Goal: Check status: Check status

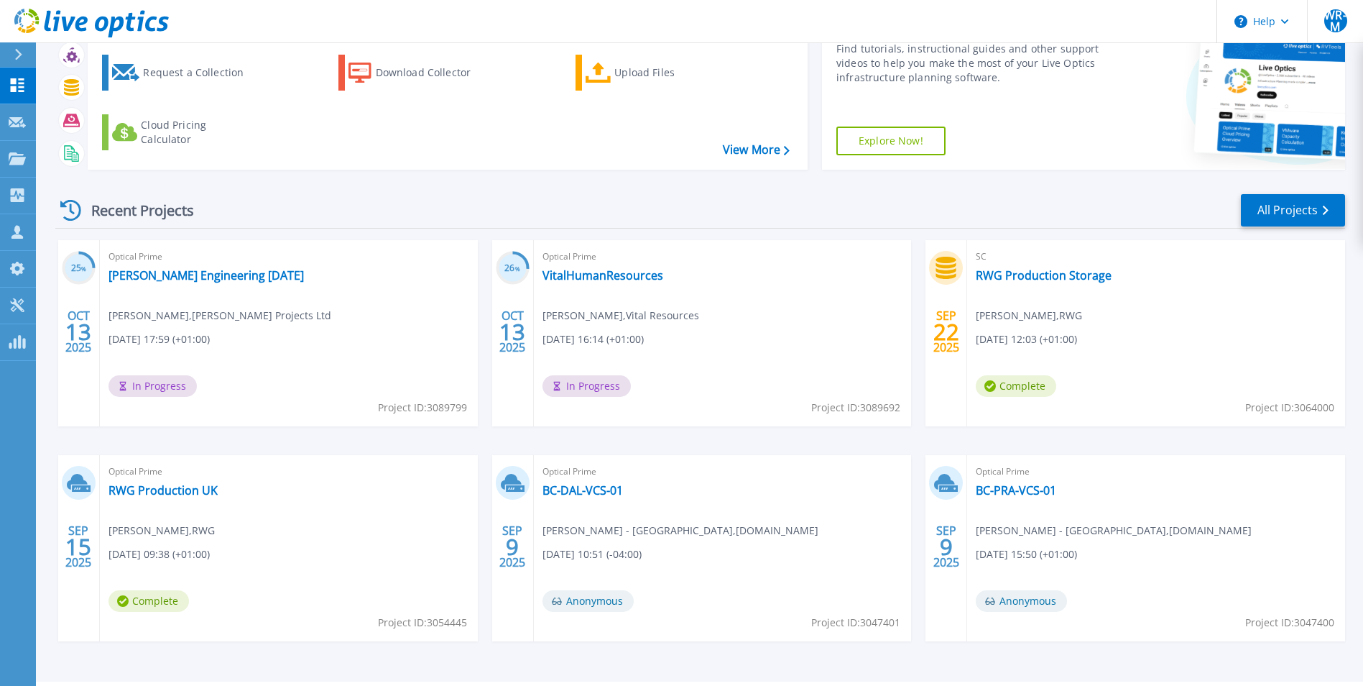
scroll to position [111, 0]
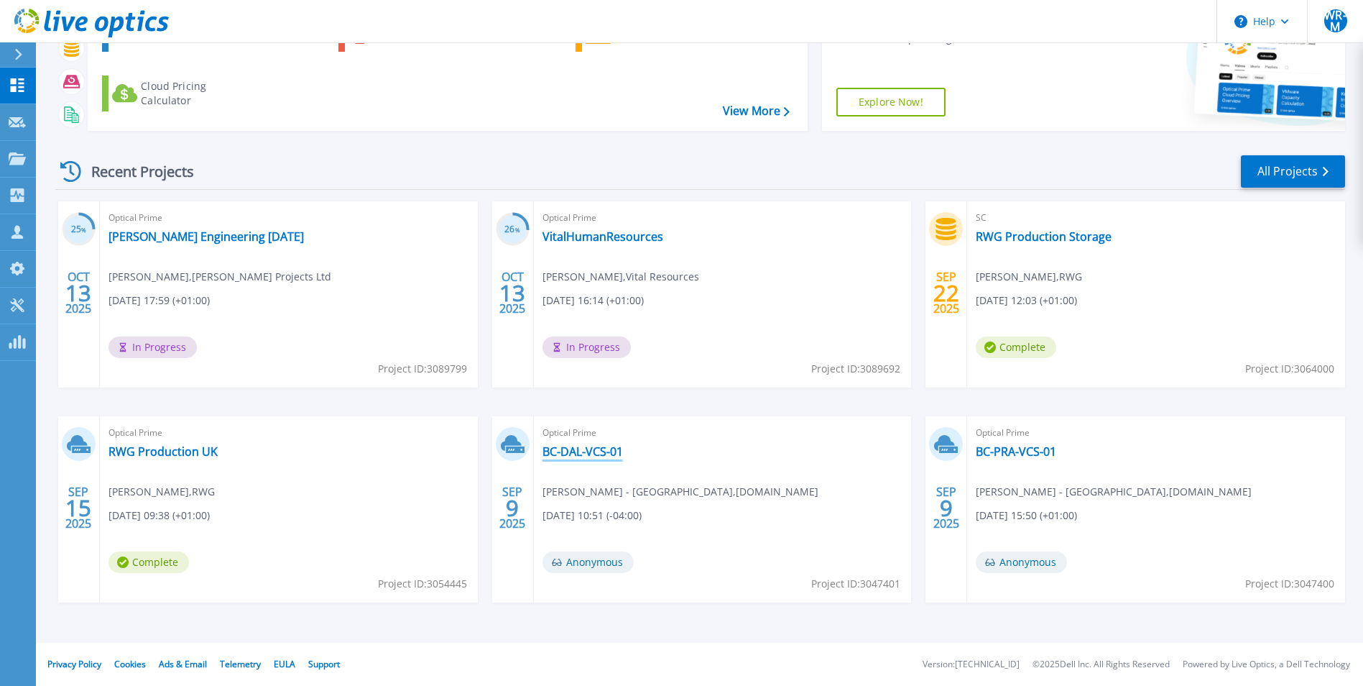
click at [571, 454] on link "BC-DAL-VCS-01" at bounding box center [583, 451] width 80 height 14
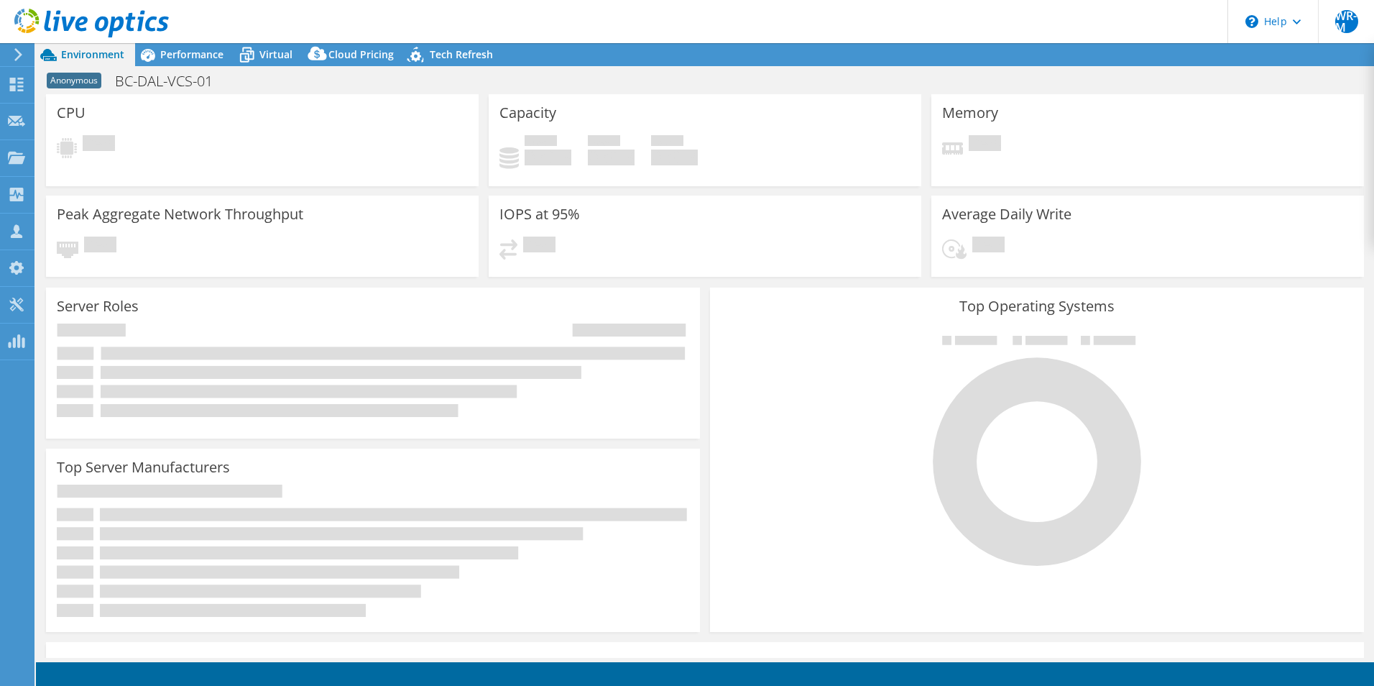
select select "USD"
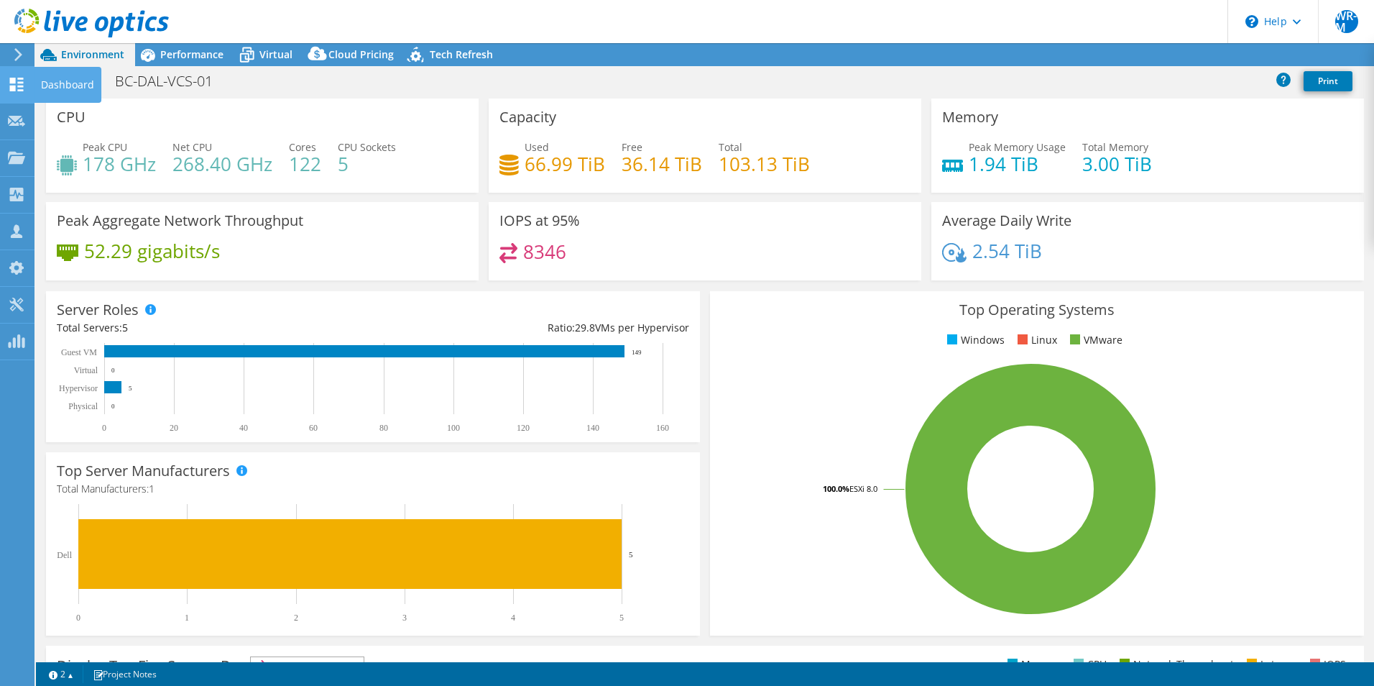
click at [16, 79] on icon at bounding box center [16, 85] width 17 height 14
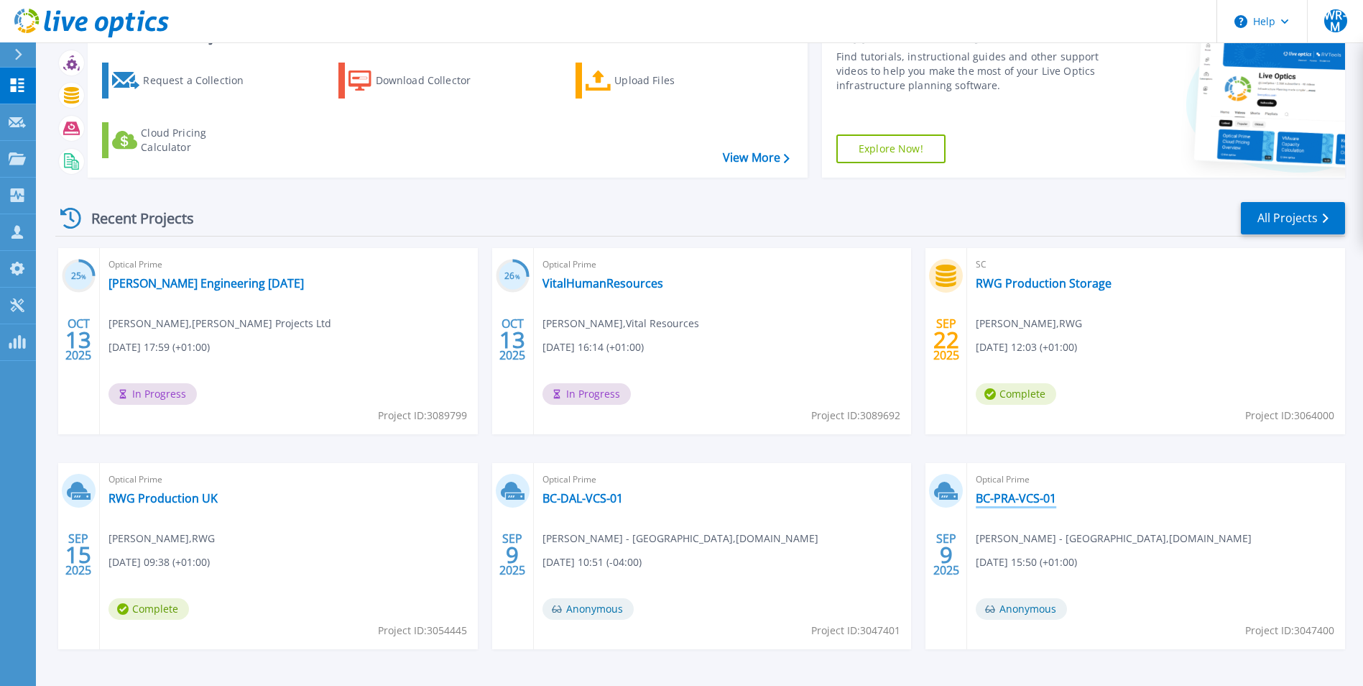
scroll to position [111, 0]
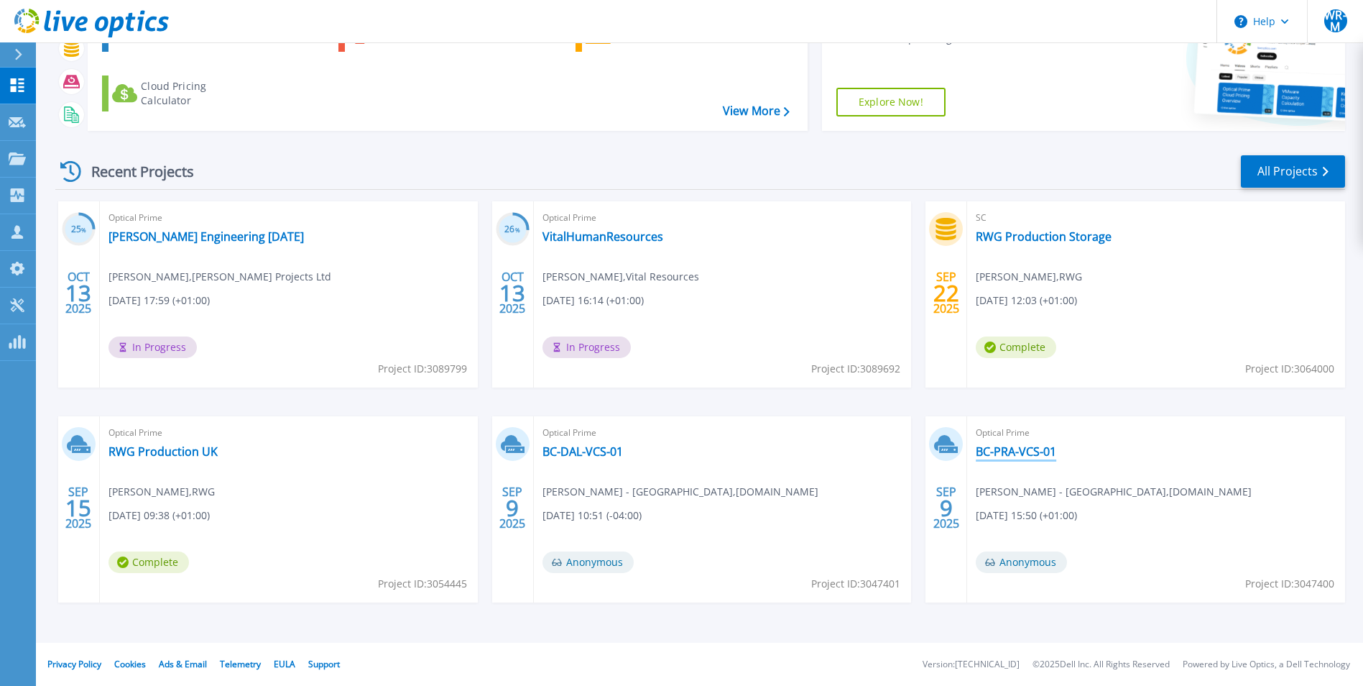
click at [1018, 444] on link "BC-PRA-VCS-01" at bounding box center [1016, 451] width 80 height 14
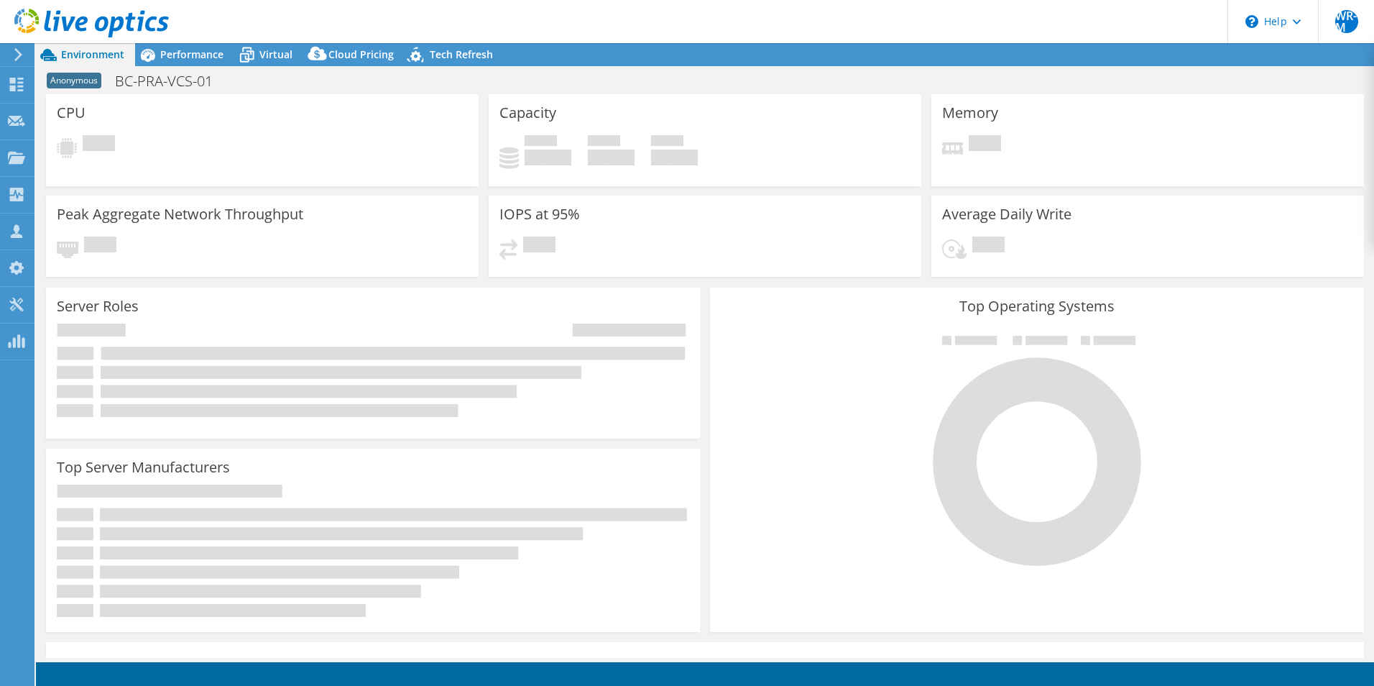
select select "USD"
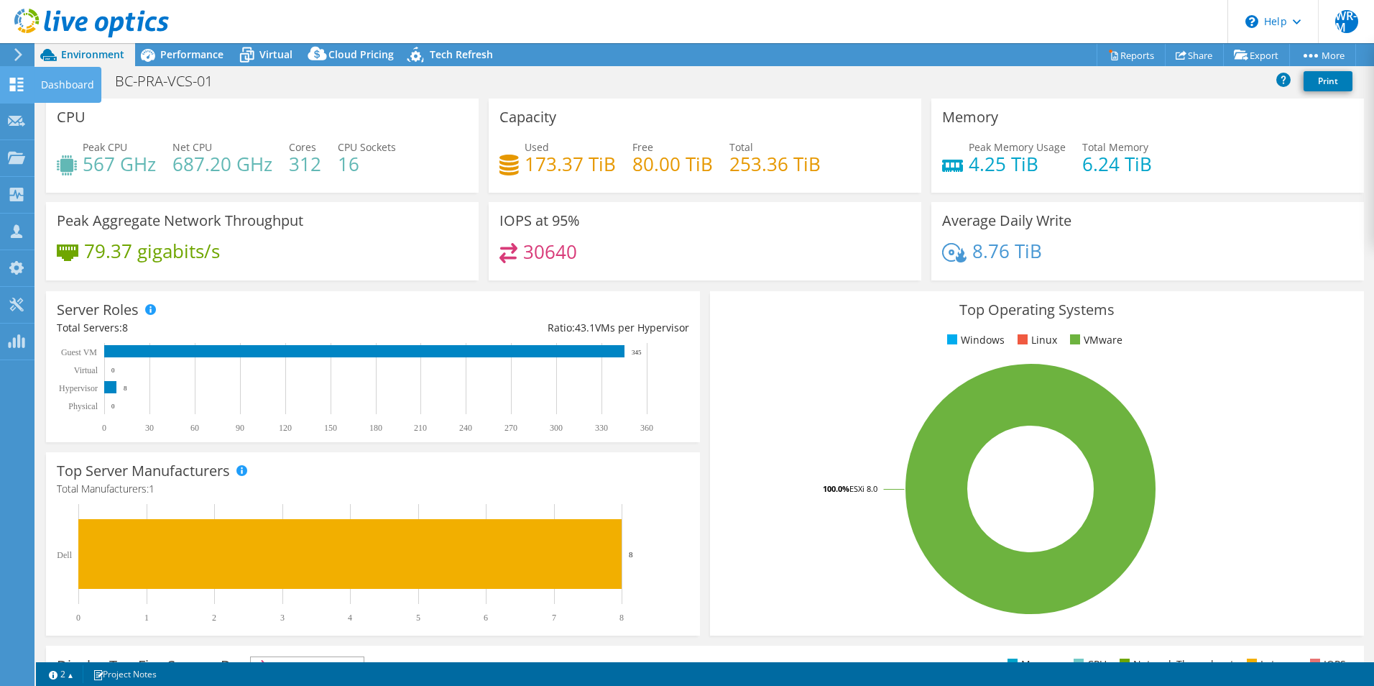
click at [24, 86] on icon at bounding box center [16, 85] width 17 height 14
